Goal: Task Accomplishment & Management: Manage account settings

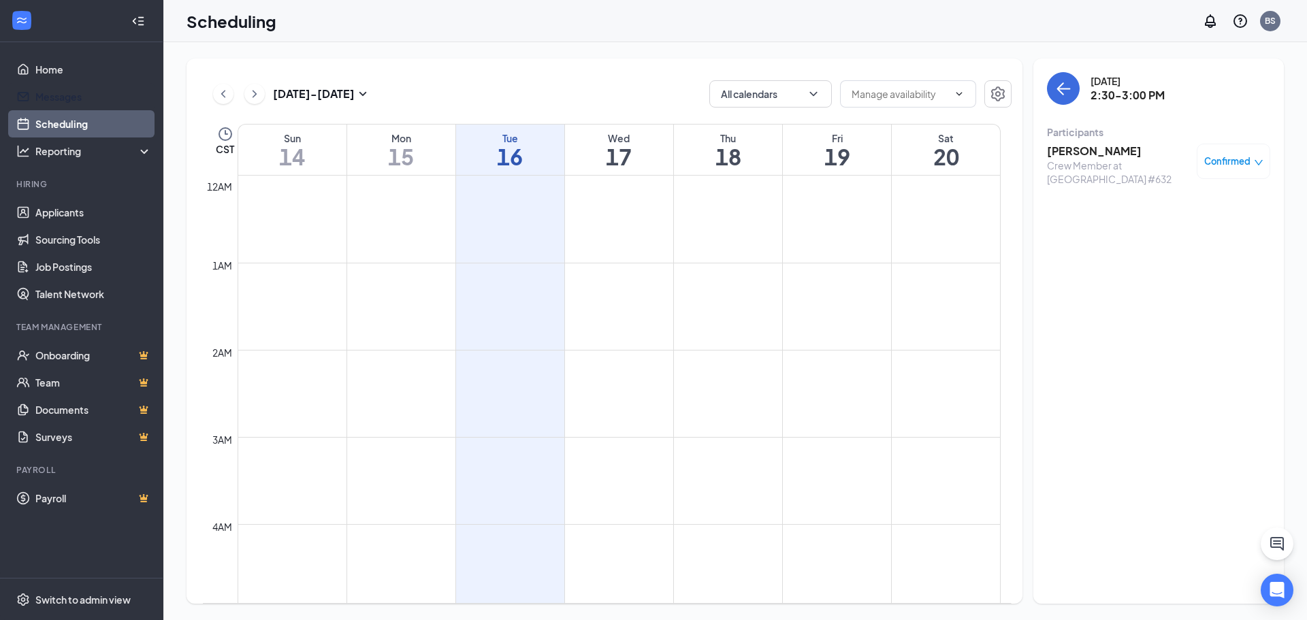
scroll to position [1010, 0]
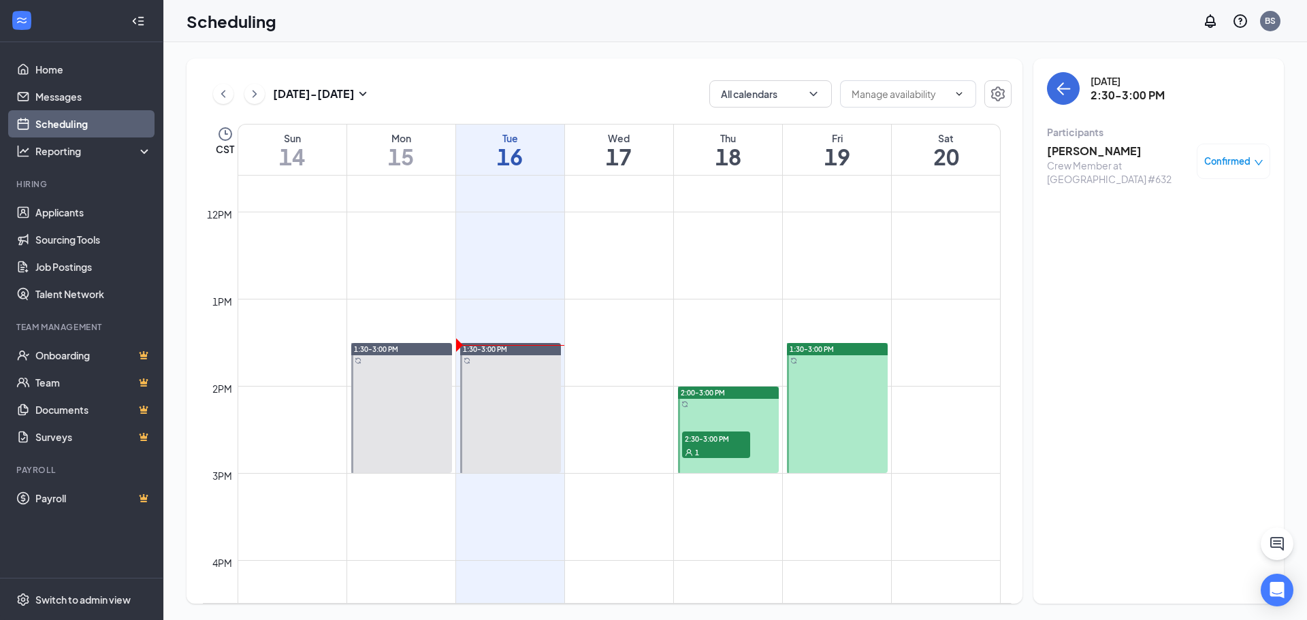
click at [63, 123] on link "Scheduling" at bounding box center [93, 123] width 116 height 27
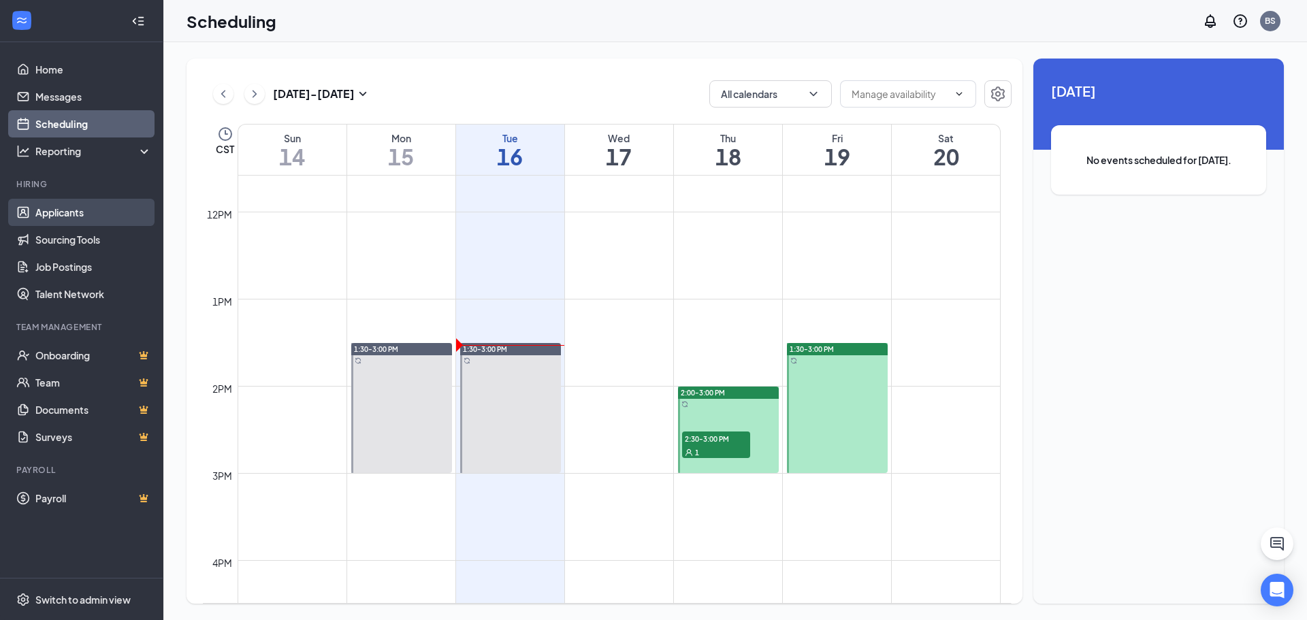
click at [67, 217] on link "Applicants" at bounding box center [93, 212] width 116 height 27
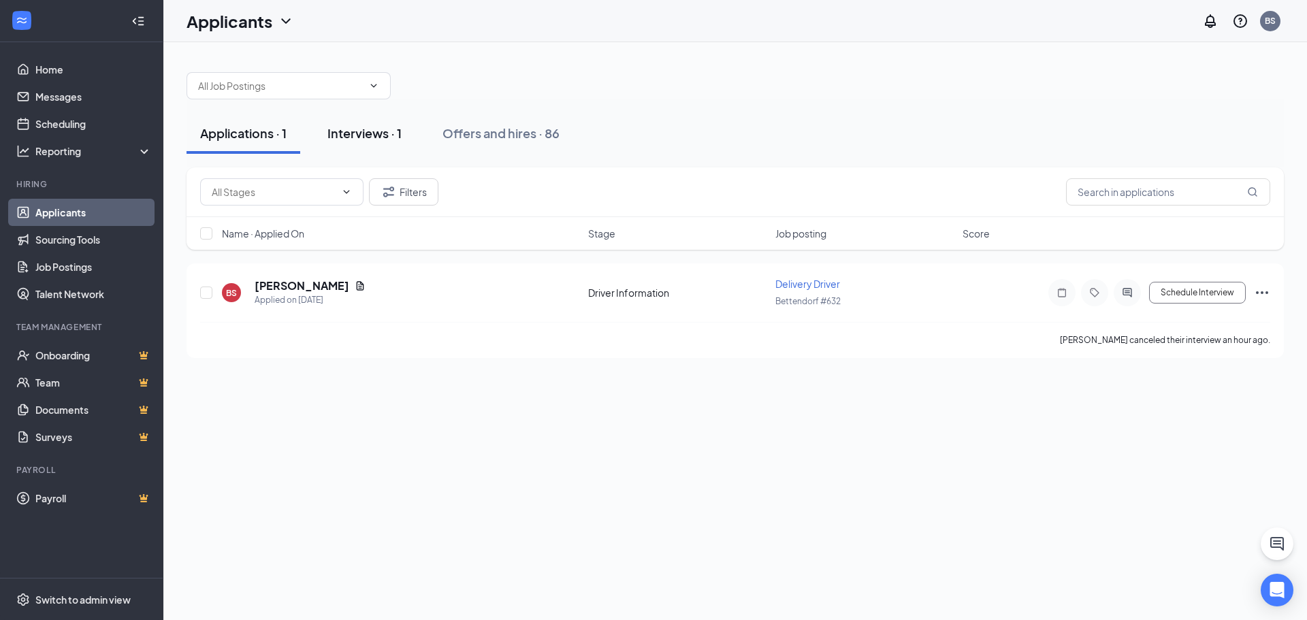
click at [349, 133] on div "Interviews · 1" at bounding box center [365, 133] width 74 height 17
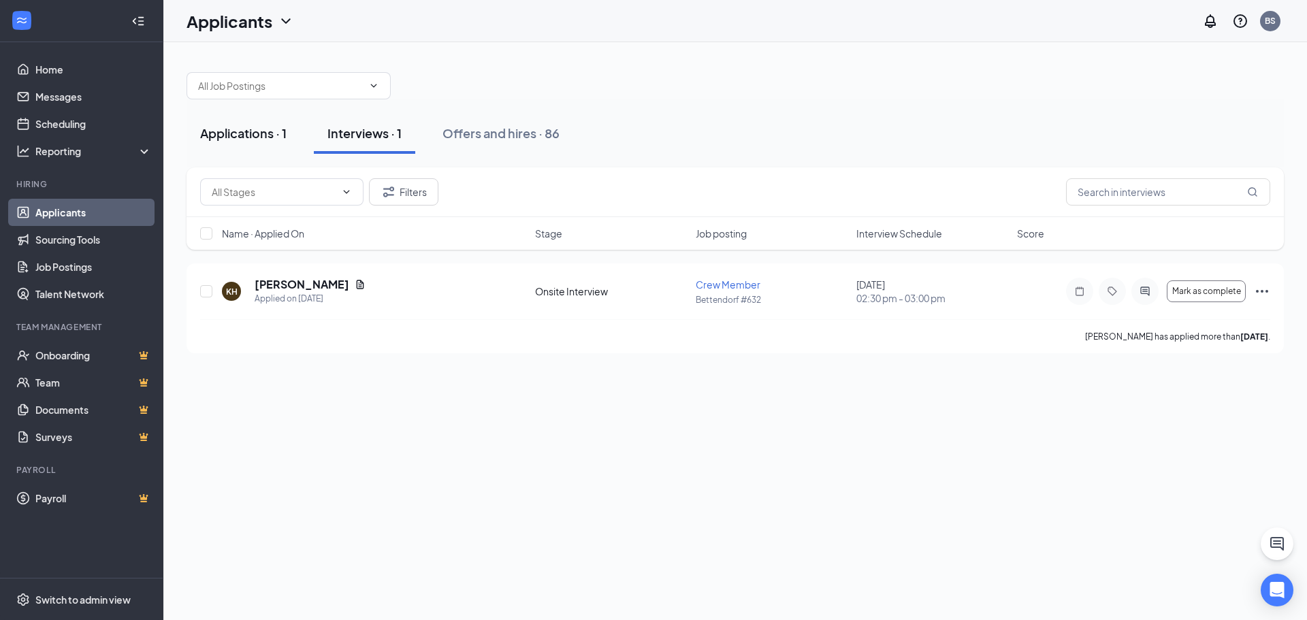
click at [234, 138] on div "Applications · 1" at bounding box center [243, 133] width 86 height 17
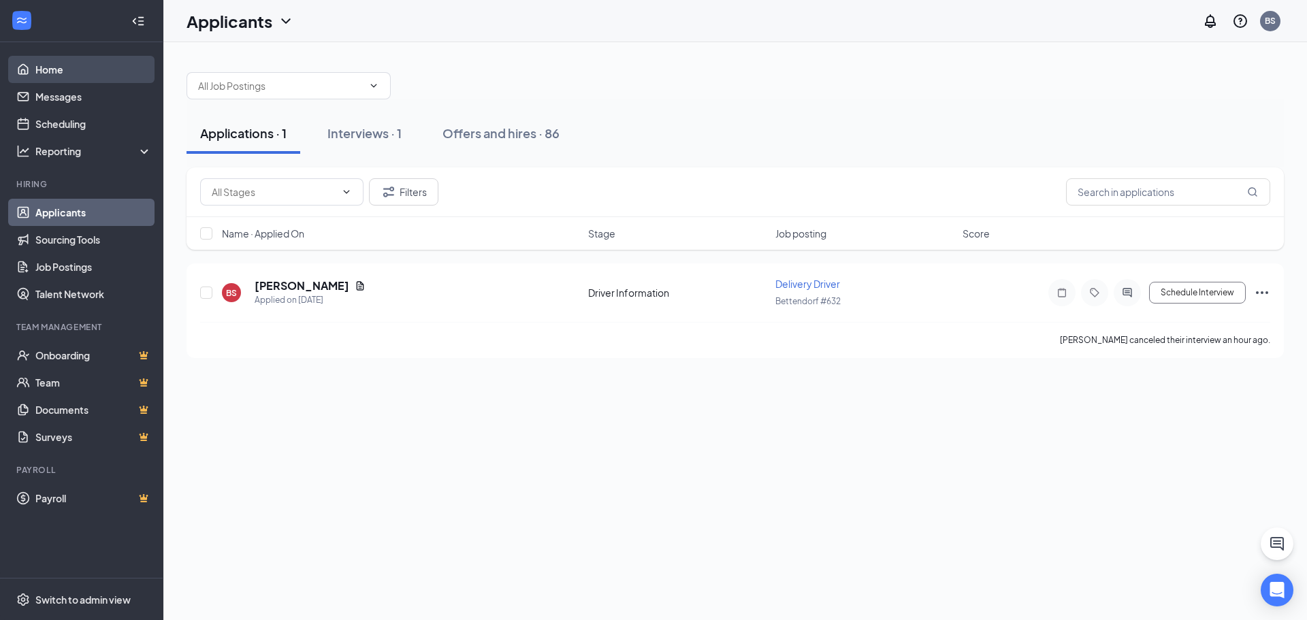
click at [68, 70] on link "Home" at bounding box center [93, 69] width 116 height 27
